Goal: Transaction & Acquisition: Purchase product/service

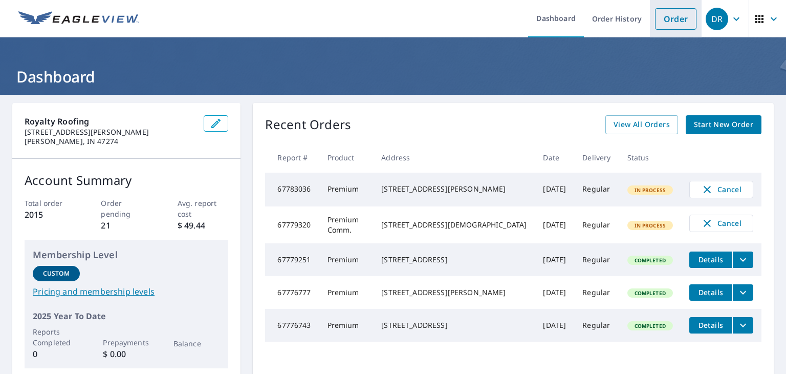
click at [663, 23] on link "Order" at bounding box center [675, 18] width 41 height 21
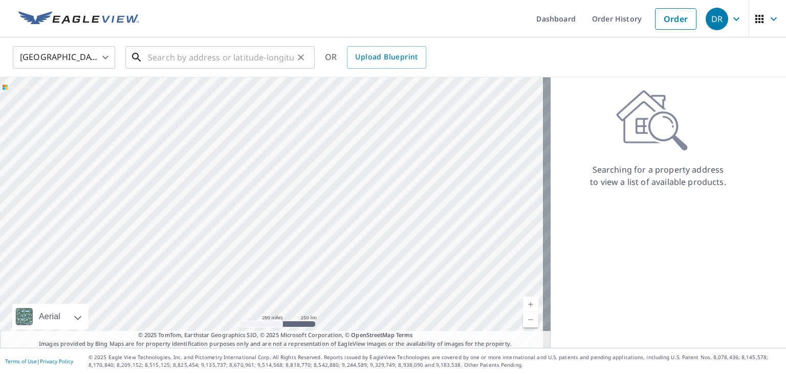
click at [202, 63] on input "text" at bounding box center [221, 57] width 146 height 29
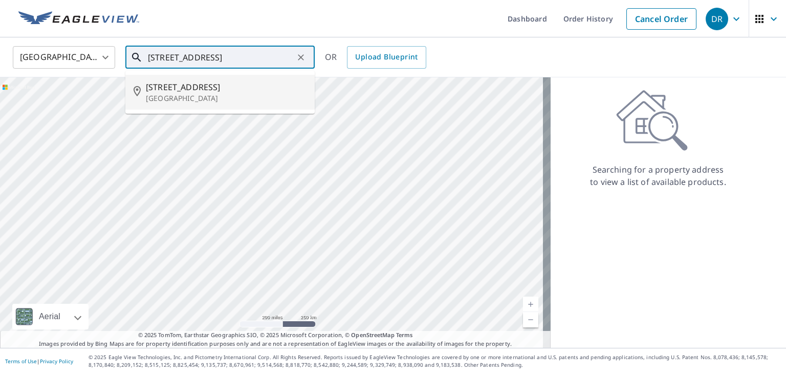
click at [260, 91] on span "[STREET_ADDRESS]" at bounding box center [226, 87] width 161 height 12
type input "[STREET_ADDRESS]"
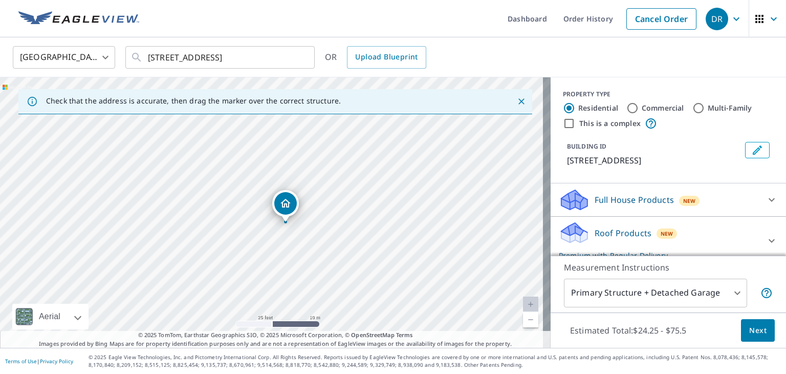
drag, startPoint x: 229, startPoint y: 223, endPoint x: 310, endPoint y: 226, distance: 80.9
click at [310, 226] on div "[STREET_ADDRESS]" at bounding box center [275, 212] width 551 height 270
click at [765, 199] on icon at bounding box center [771, 199] width 12 height 12
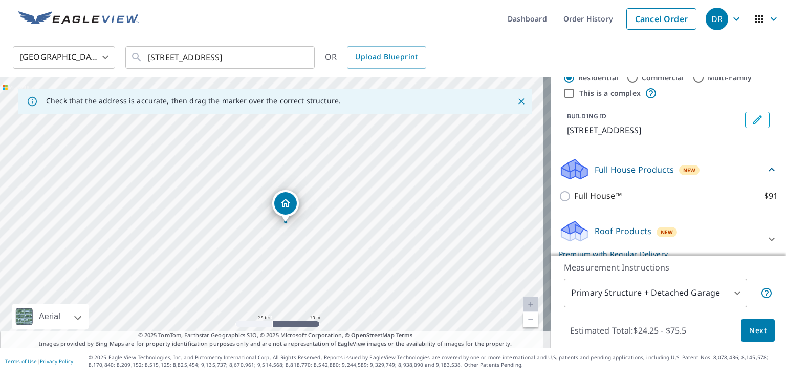
scroll to position [70, 0]
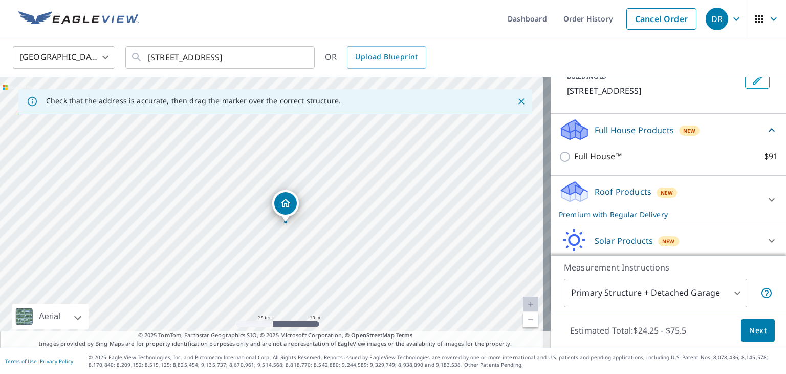
click at [765, 197] on icon at bounding box center [771, 199] width 12 height 12
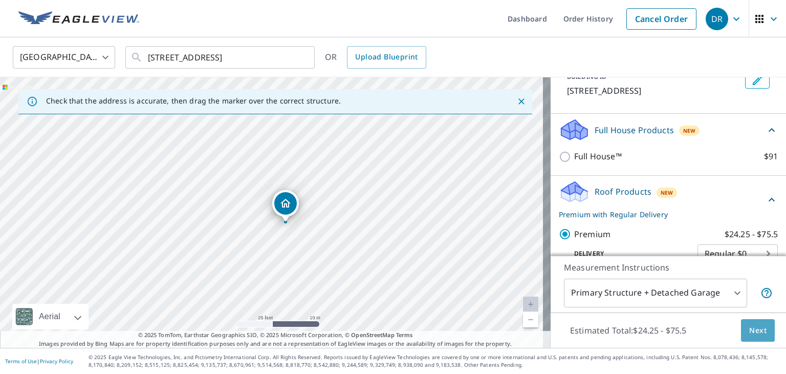
click at [749, 326] on span "Next" at bounding box center [757, 330] width 17 height 13
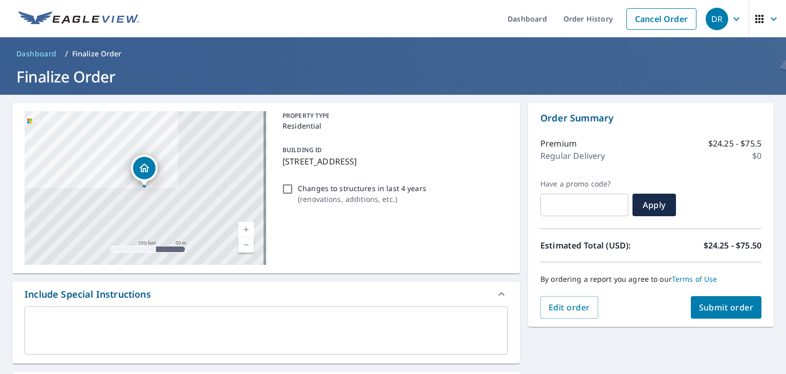
scroll to position [161, 0]
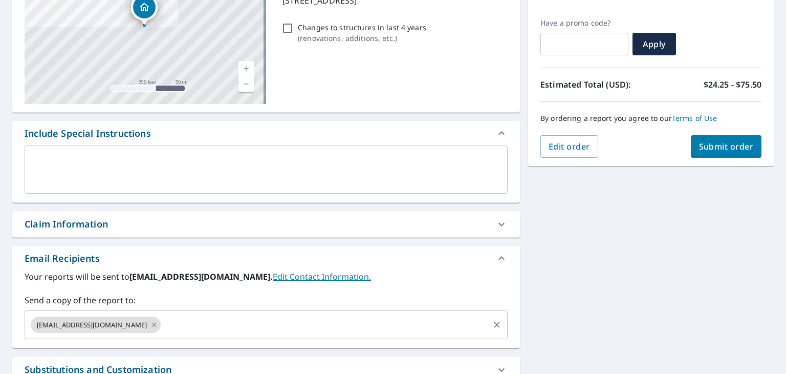
click at [152, 324] on icon at bounding box center [154, 324] width 5 height 5
click at [113, 324] on input "text" at bounding box center [258, 324] width 458 height 19
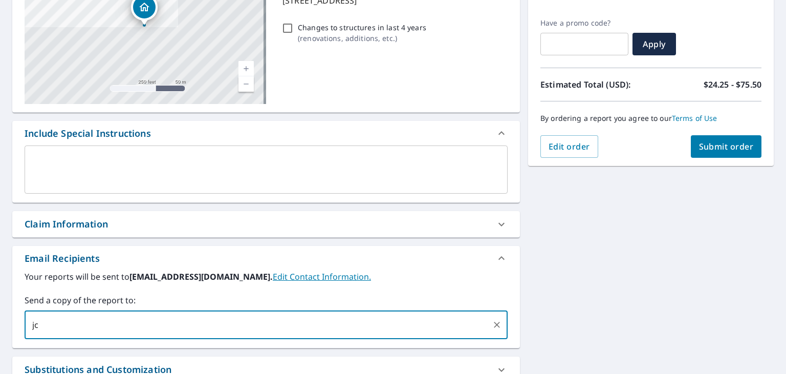
type input "[EMAIL_ADDRESS][DOMAIN_NAME]"
click at [727, 149] on span "Submit order" at bounding box center [726, 146] width 55 height 11
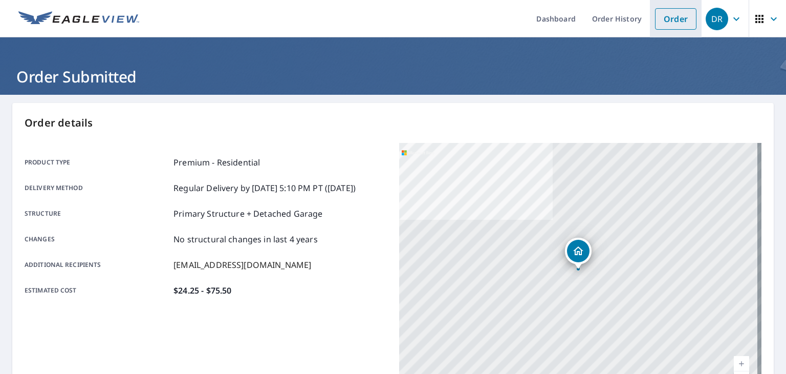
click at [655, 18] on link "Order" at bounding box center [675, 18] width 41 height 21
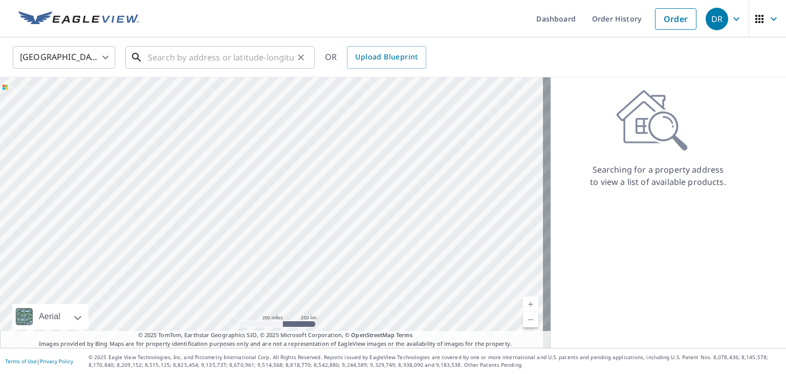
click at [219, 58] on input "text" at bounding box center [221, 57] width 146 height 29
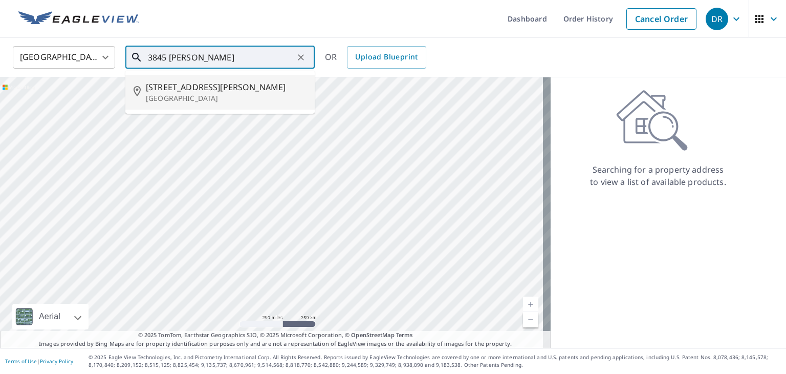
click at [201, 95] on p "[GEOGRAPHIC_DATA]" at bounding box center [226, 98] width 161 height 10
type input "[STREET_ADDRESS][PERSON_NAME]"
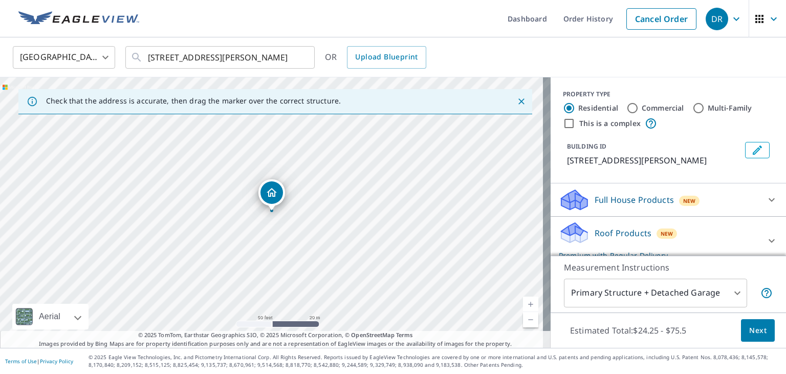
click at [765, 236] on icon at bounding box center [771, 240] width 12 height 12
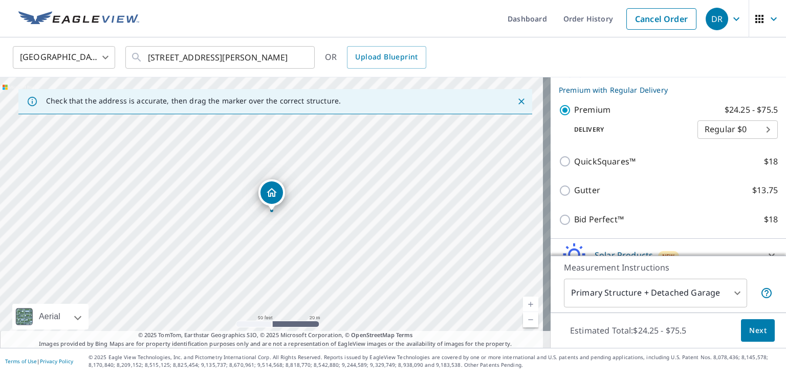
scroll to position [164, 0]
click at [749, 326] on span "Next" at bounding box center [757, 330] width 17 height 13
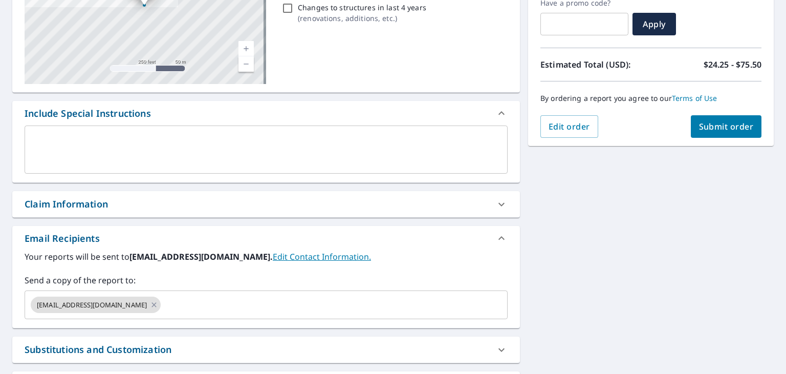
scroll to position [232, 0]
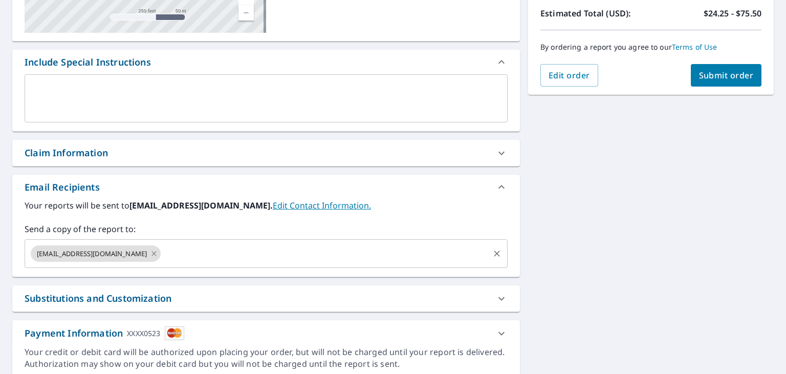
click at [150, 251] on icon at bounding box center [154, 253] width 8 height 11
click at [115, 251] on input "text" at bounding box center [258, 253] width 458 height 19
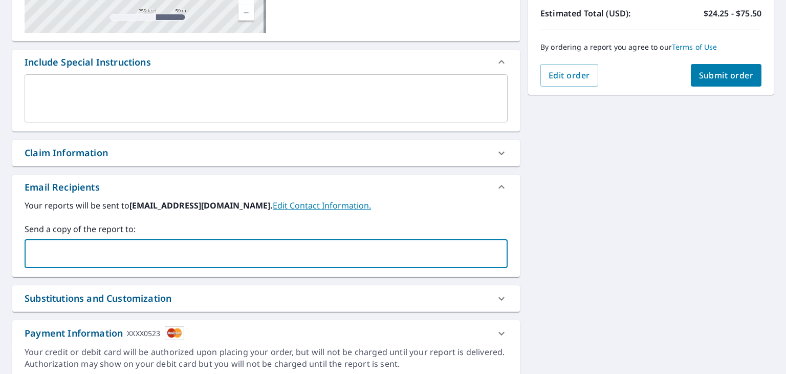
type input "[EMAIL_ADDRESS][DOMAIN_NAME]"
click at [743, 70] on span "Submit order" at bounding box center [726, 75] width 55 height 11
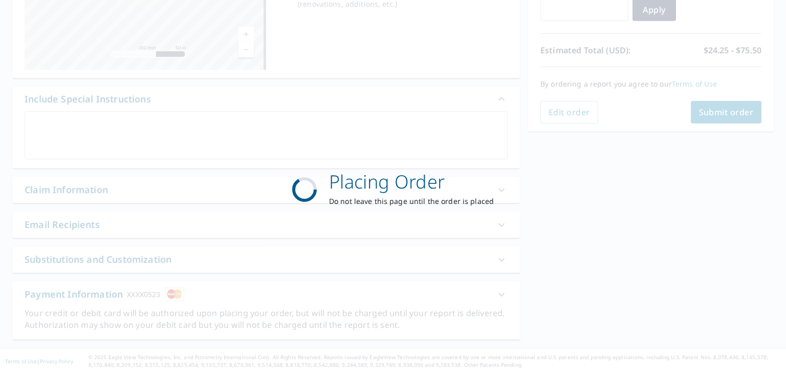
scroll to position [194, 0]
